Goal: Find specific page/section: Find specific page/section

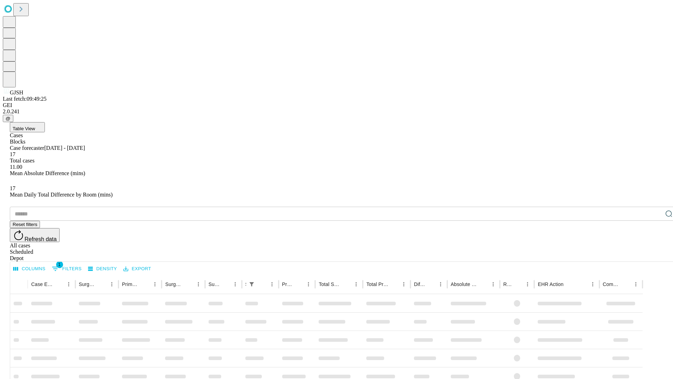
click at [35, 126] on span "Table View" at bounding box center [24, 128] width 22 height 5
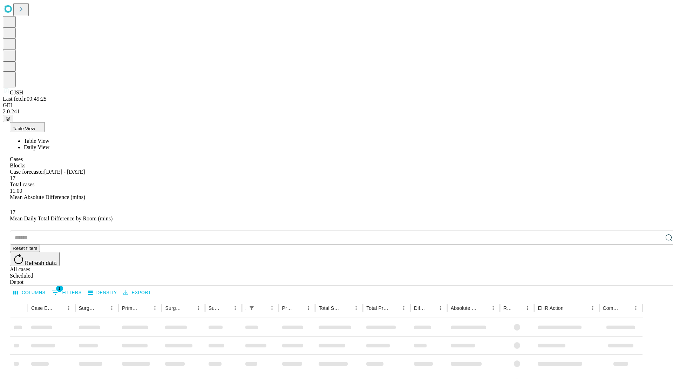
click at [49, 144] on span "Daily View" at bounding box center [37, 147] width 26 height 6
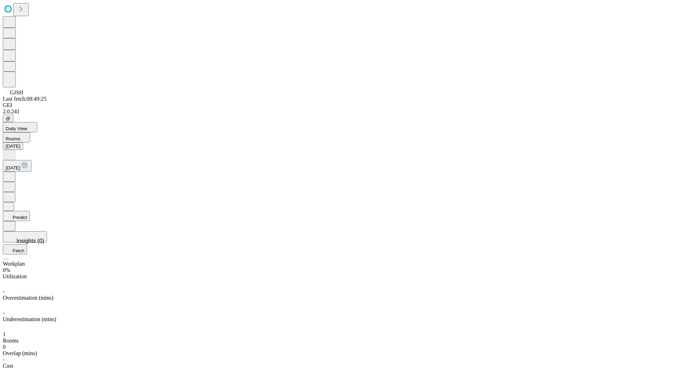
click at [30, 211] on button "Predict" at bounding box center [16, 216] width 27 height 10
